Goal: Task Accomplishment & Management: Manage account settings

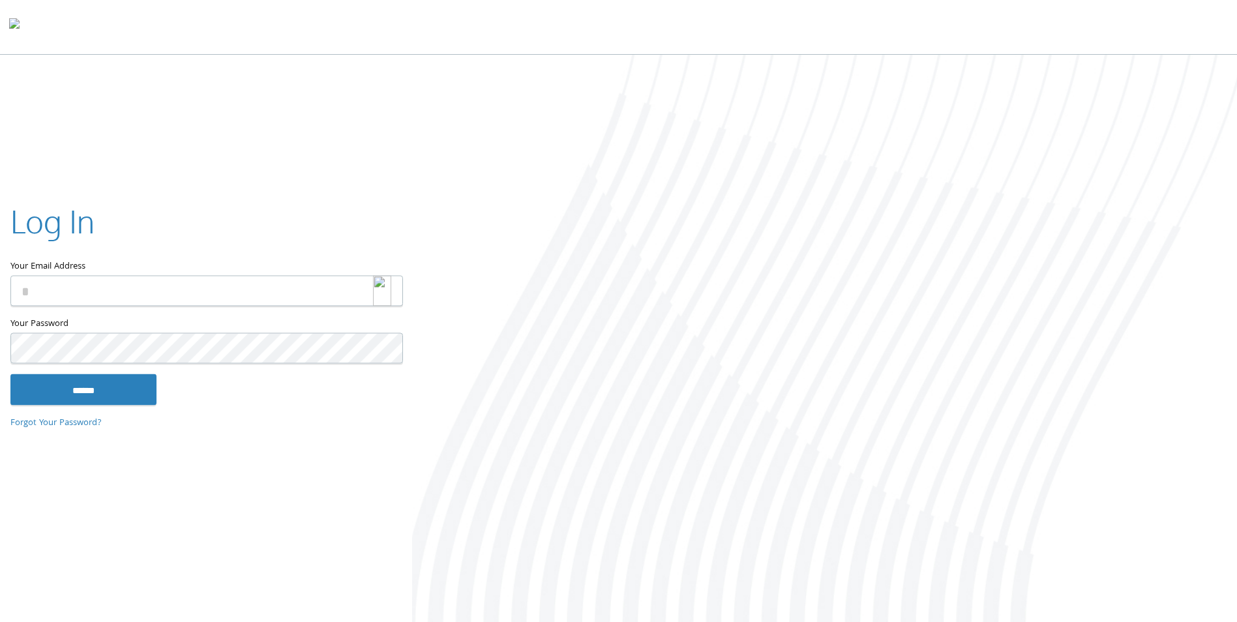
click at [381, 291] on img at bounding box center [382, 291] width 18 height 31
click at [385, 295] on img at bounding box center [382, 291] width 18 height 31
type input "**********"
